Goal: Task Accomplishment & Management: Manage account settings

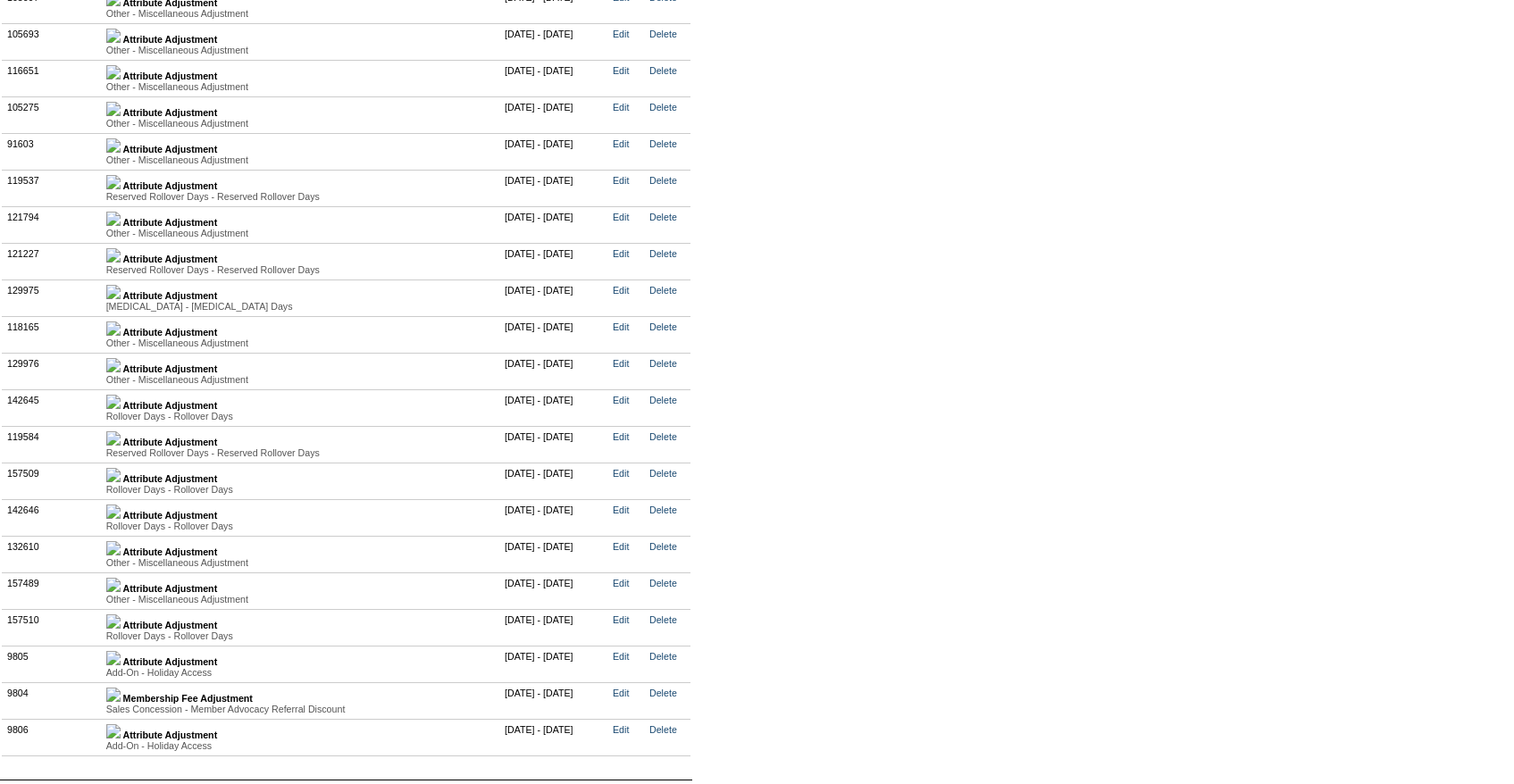
scroll to position [4530, 0]
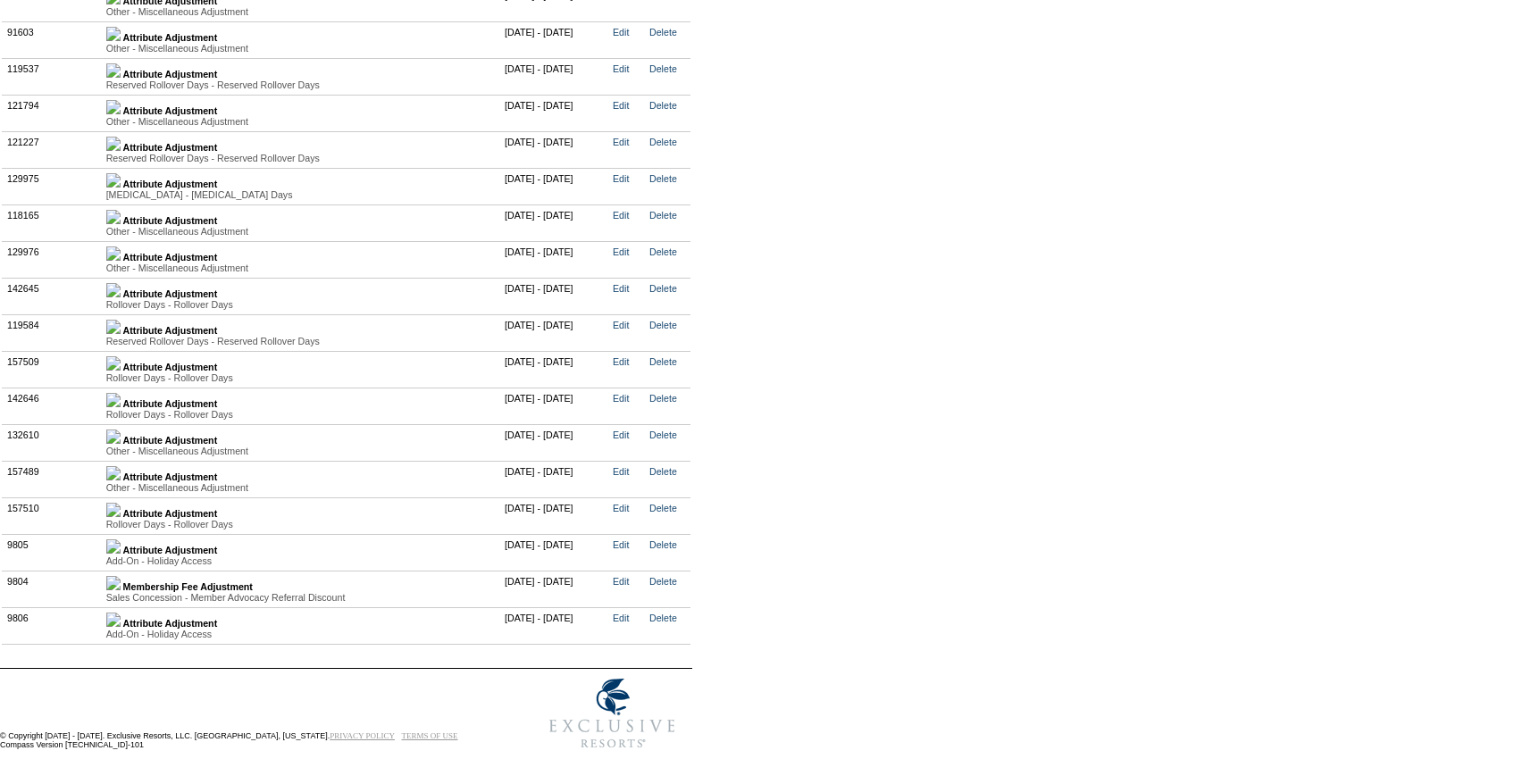
click at [120, 516] on img at bounding box center [114, 510] width 14 height 14
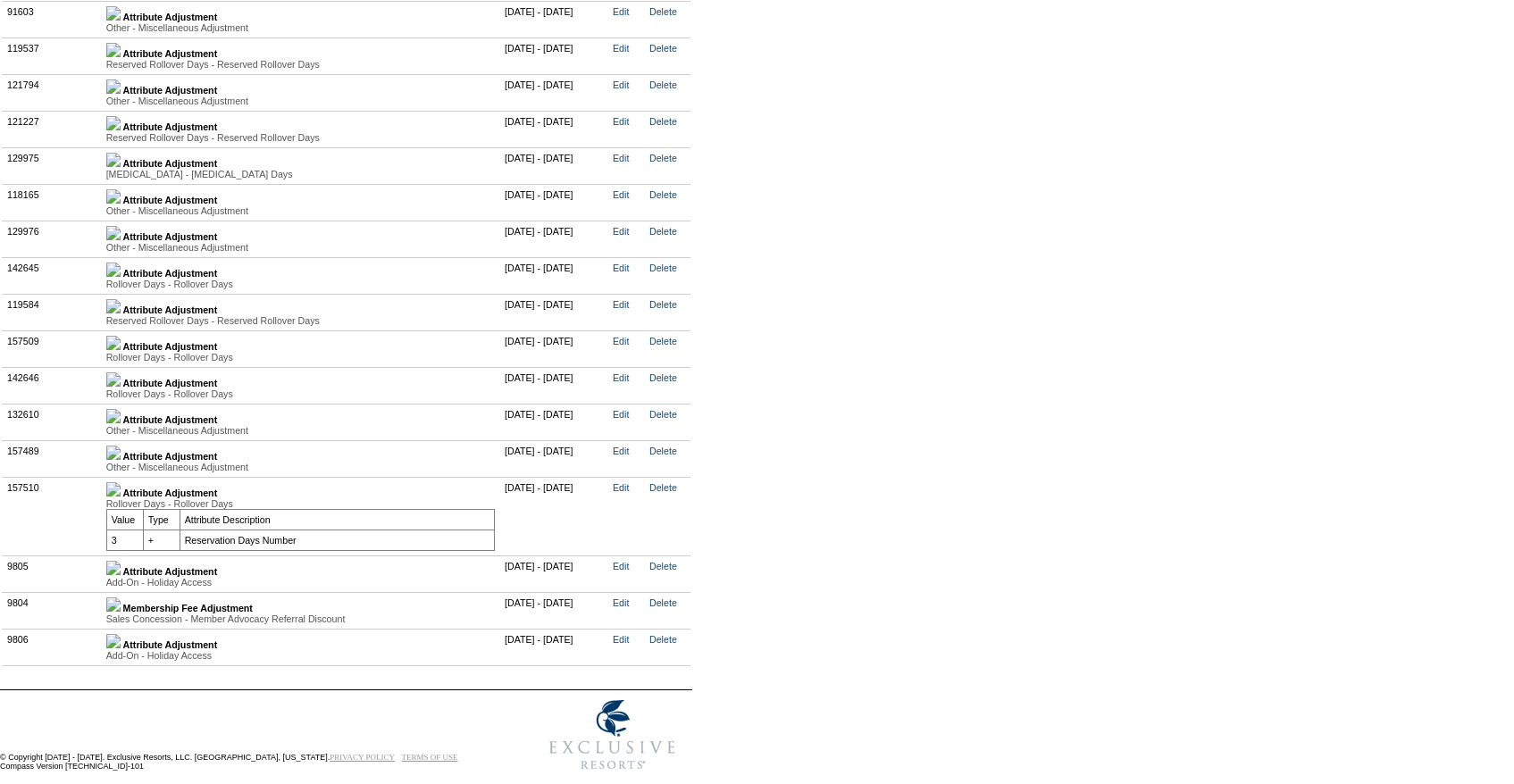
click at [120, 575] on img at bounding box center [114, 568] width 14 height 14
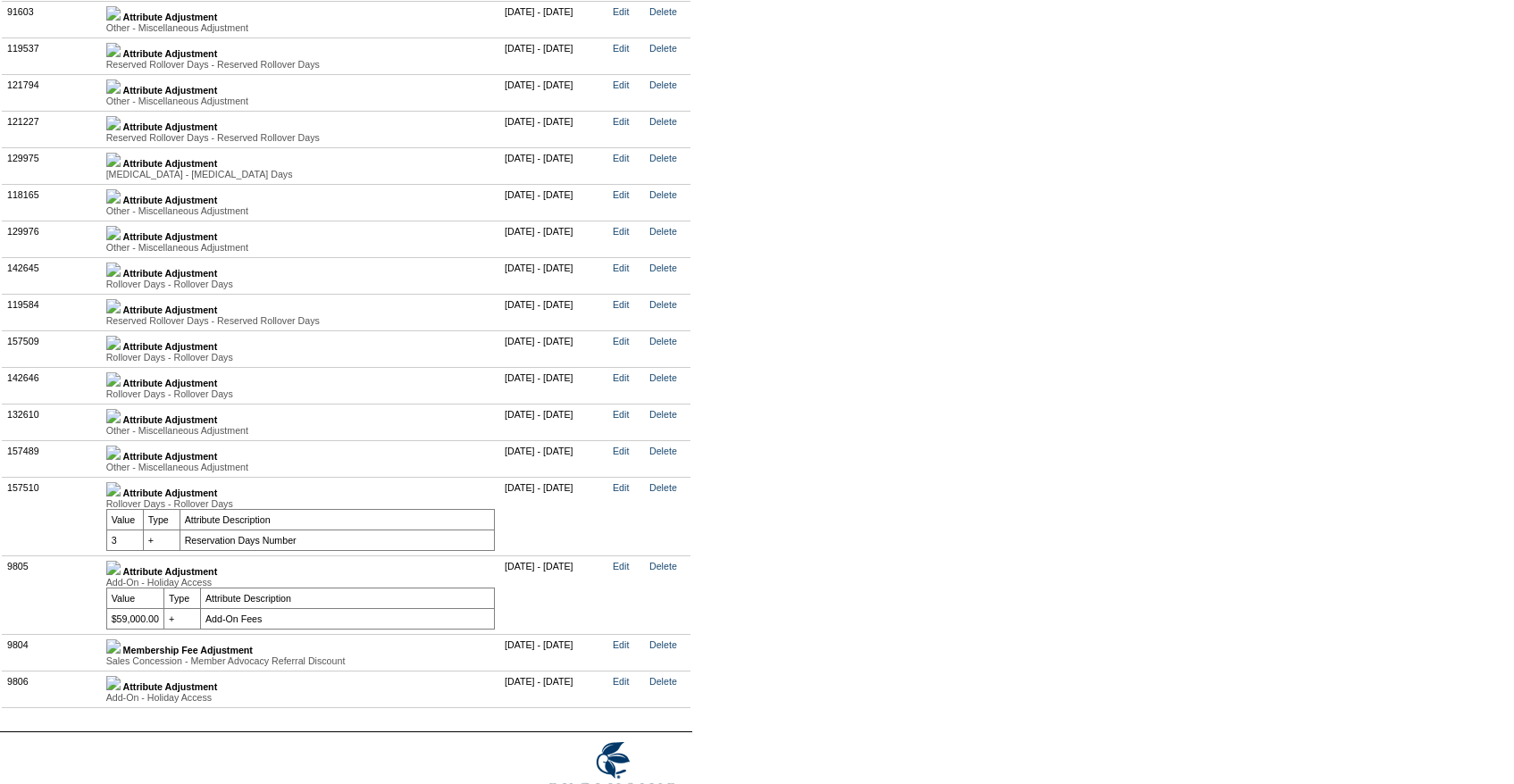
scroll to position [4652, 0]
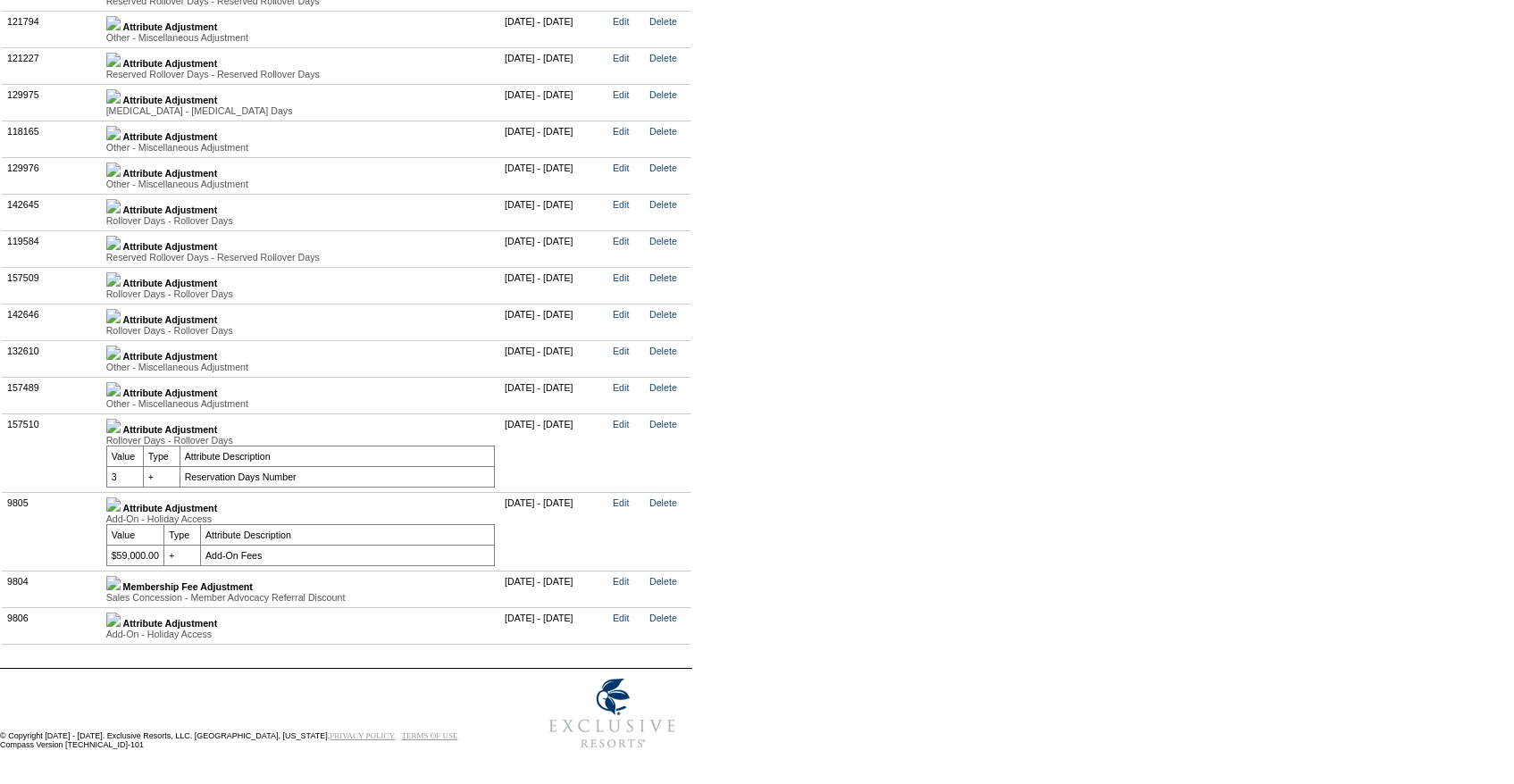
click at [120, 576] on img at bounding box center [114, 583] width 14 height 14
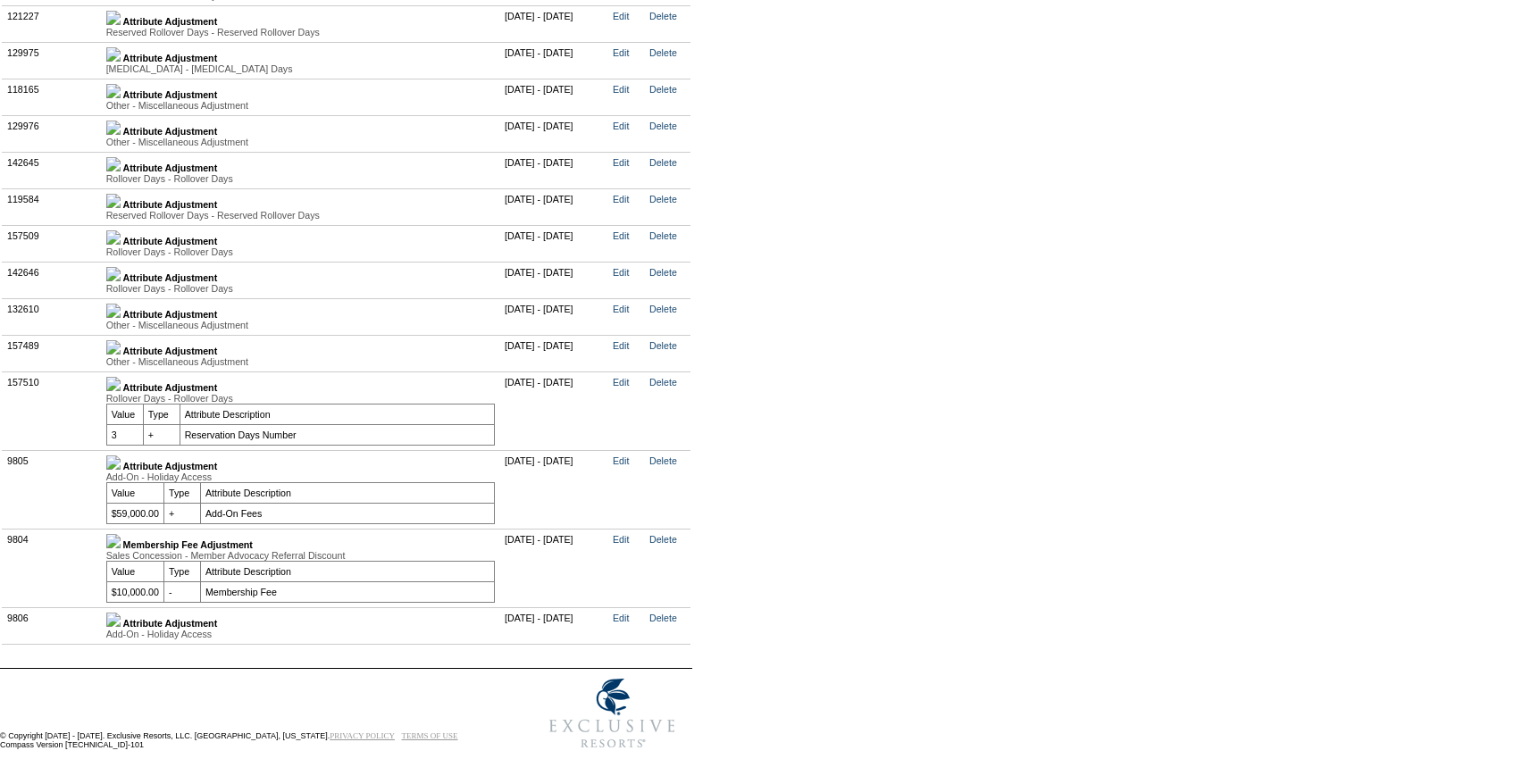
click at [123, 644] on td "Attribute Adjustment Add-On - Holiday Access Value Type Attribute Description N…" at bounding box center [300, 625] width 398 height 37
click at [132, 644] on td "Attribute Adjustment Add-On - Holiday Access Value Type Attribute Description N…" at bounding box center [300, 625] width 398 height 37
click at [120, 627] on img at bounding box center [114, 620] width 14 height 14
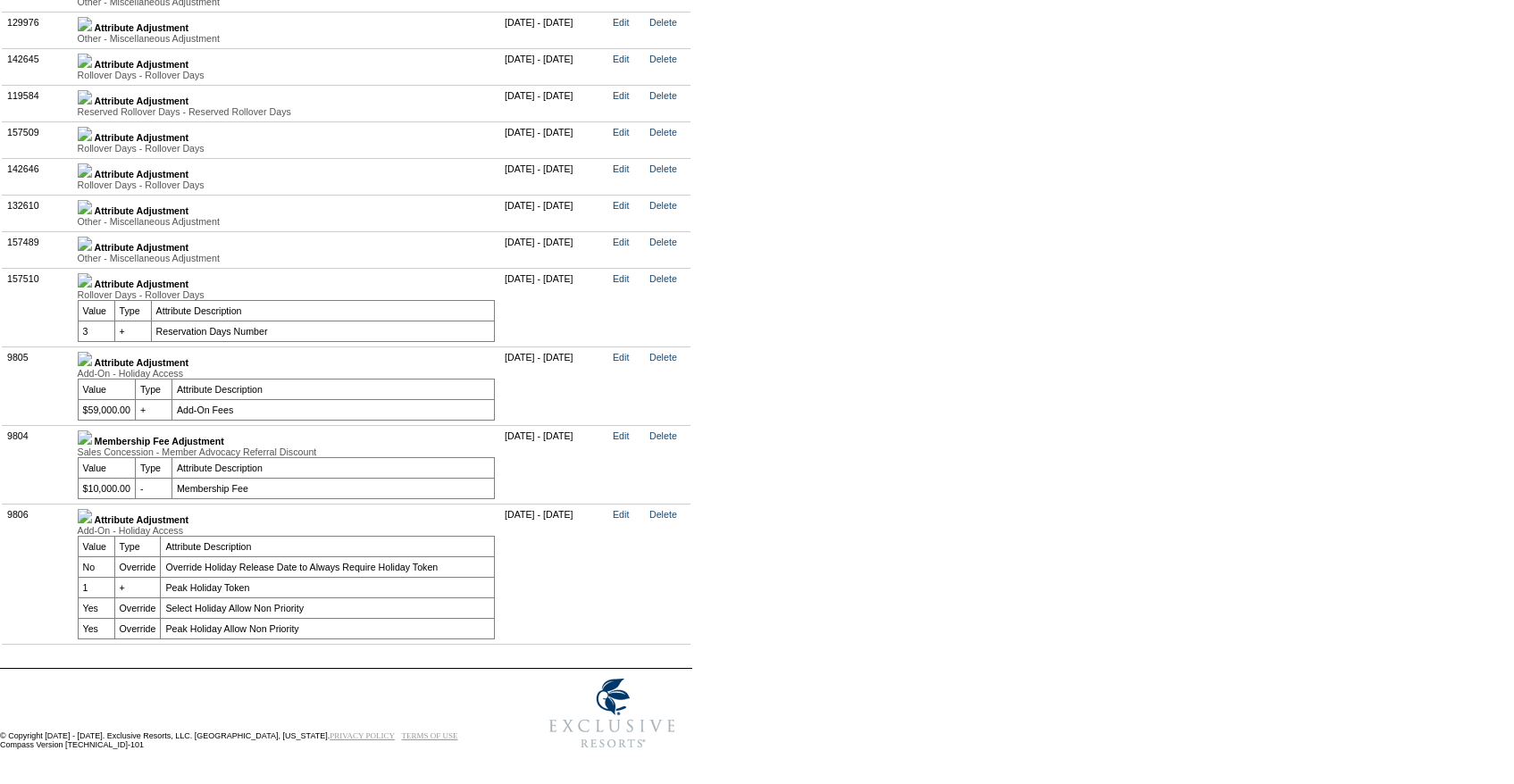
scroll to position [4802, 0]
click at [629, 519] on link "Edit" at bounding box center [621, 515] width 16 height 11
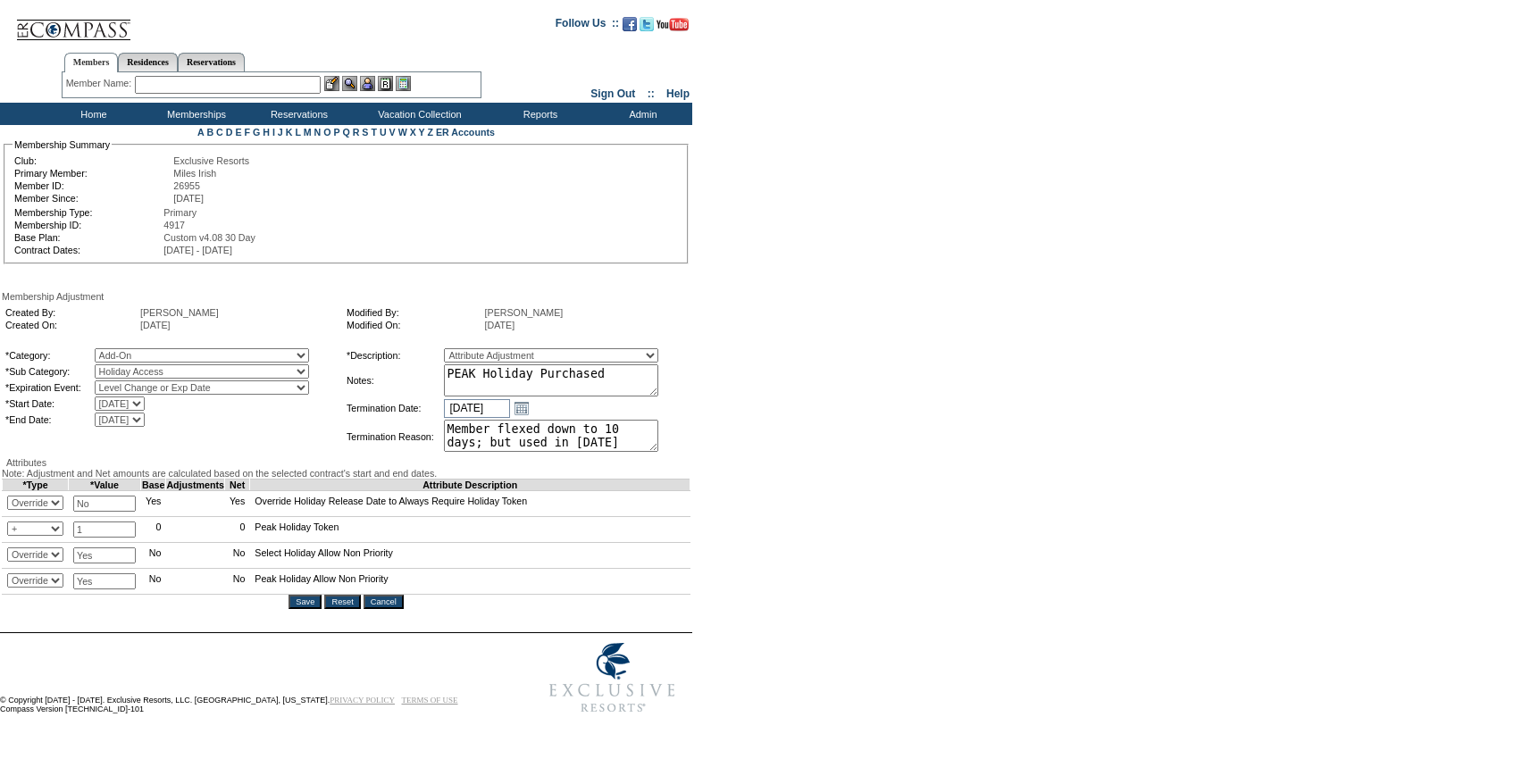
click at [389, 609] on input "Cancel" at bounding box center [383, 602] width 40 height 14
